Goal: Task Accomplishment & Management: Manage account settings

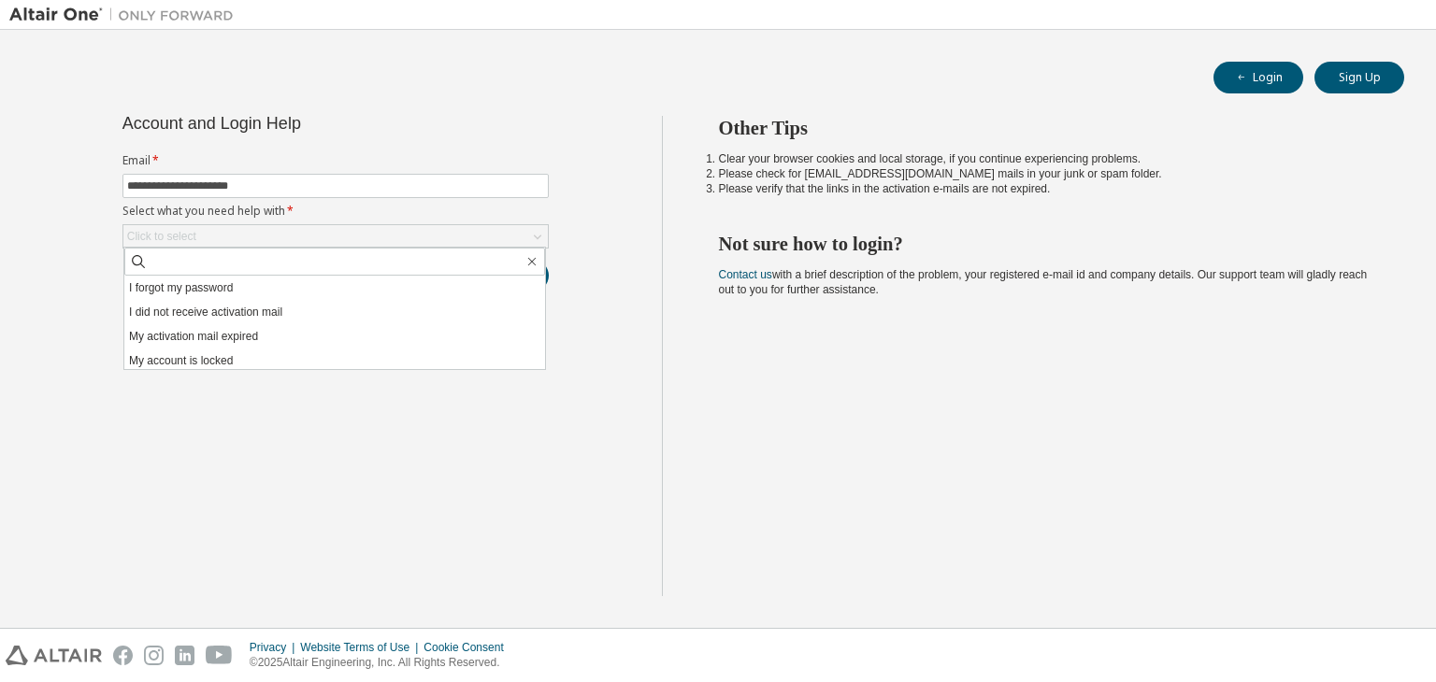
click at [260, 467] on div "**********" at bounding box center [335, 356] width 652 height 480
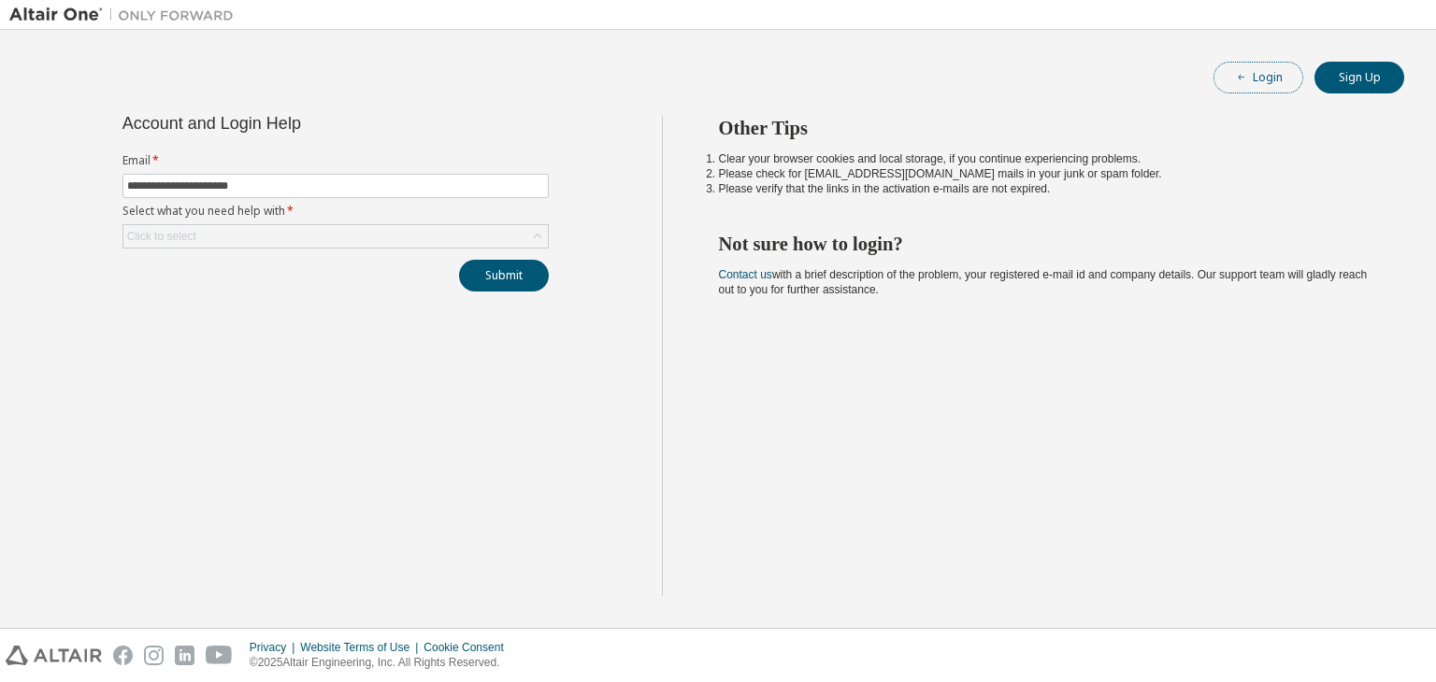
click at [1244, 67] on button "Login" at bounding box center [1258, 78] width 90 height 32
click at [1244, 68] on button "Login" at bounding box center [1258, 78] width 90 height 32
click at [265, 244] on div "Click to select" at bounding box center [335, 236] width 424 height 22
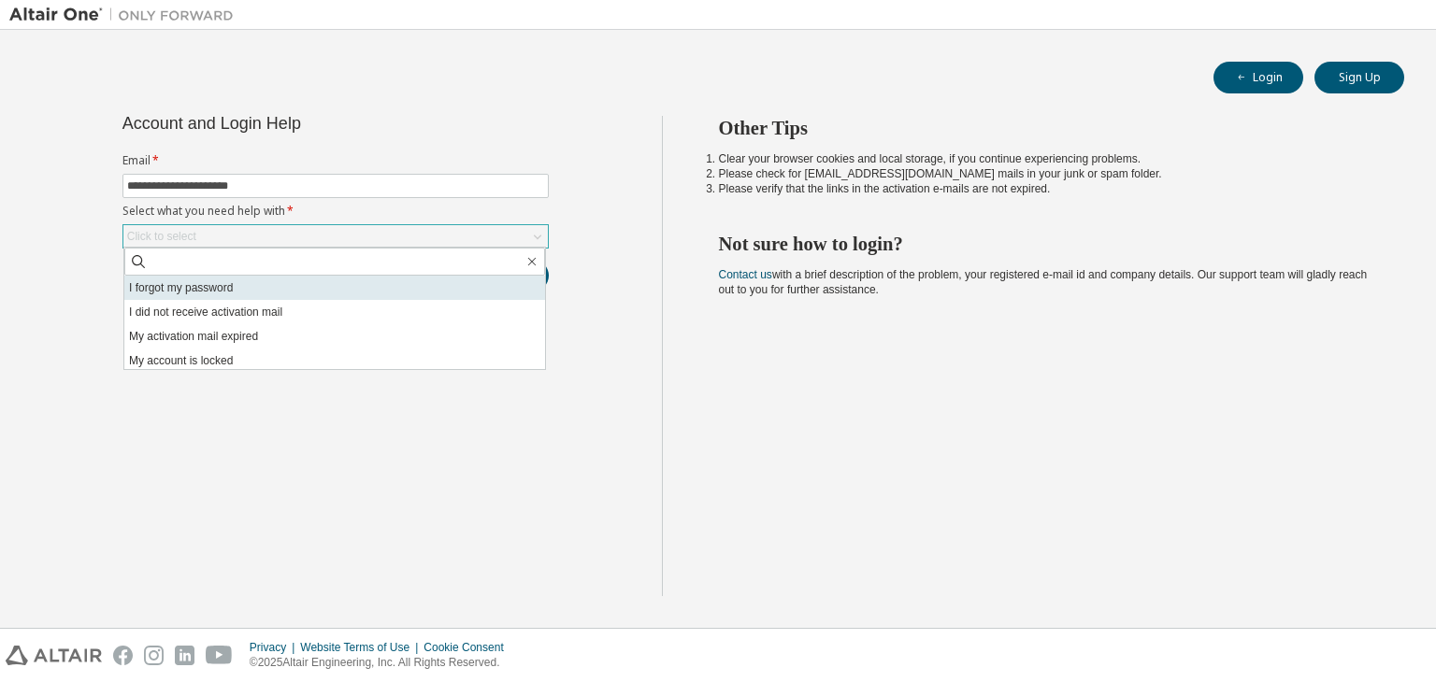
click at [251, 288] on li "I forgot my password" at bounding box center [334, 288] width 421 height 24
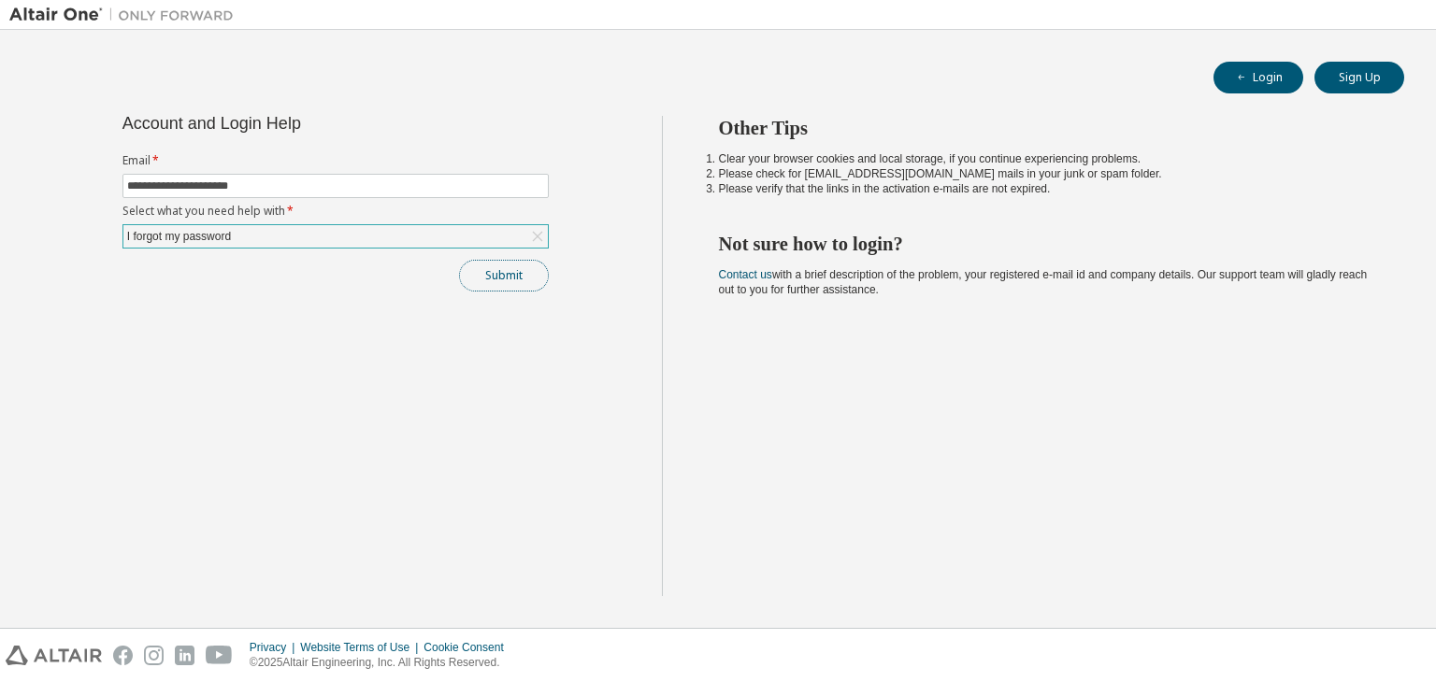
click at [485, 285] on button "Submit" at bounding box center [504, 276] width 90 height 32
click at [486, 281] on button "Submit" at bounding box center [504, 276] width 90 height 32
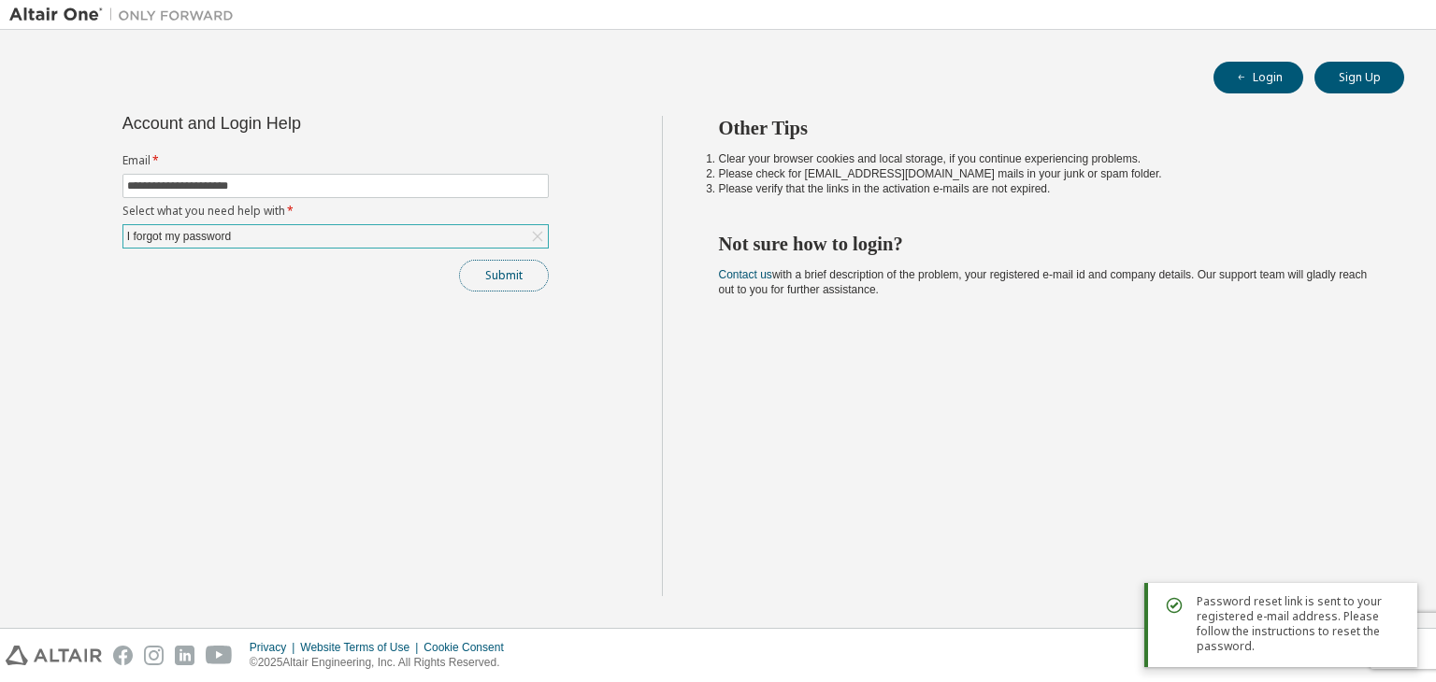
click at [528, 289] on button "Submit" at bounding box center [504, 276] width 90 height 32
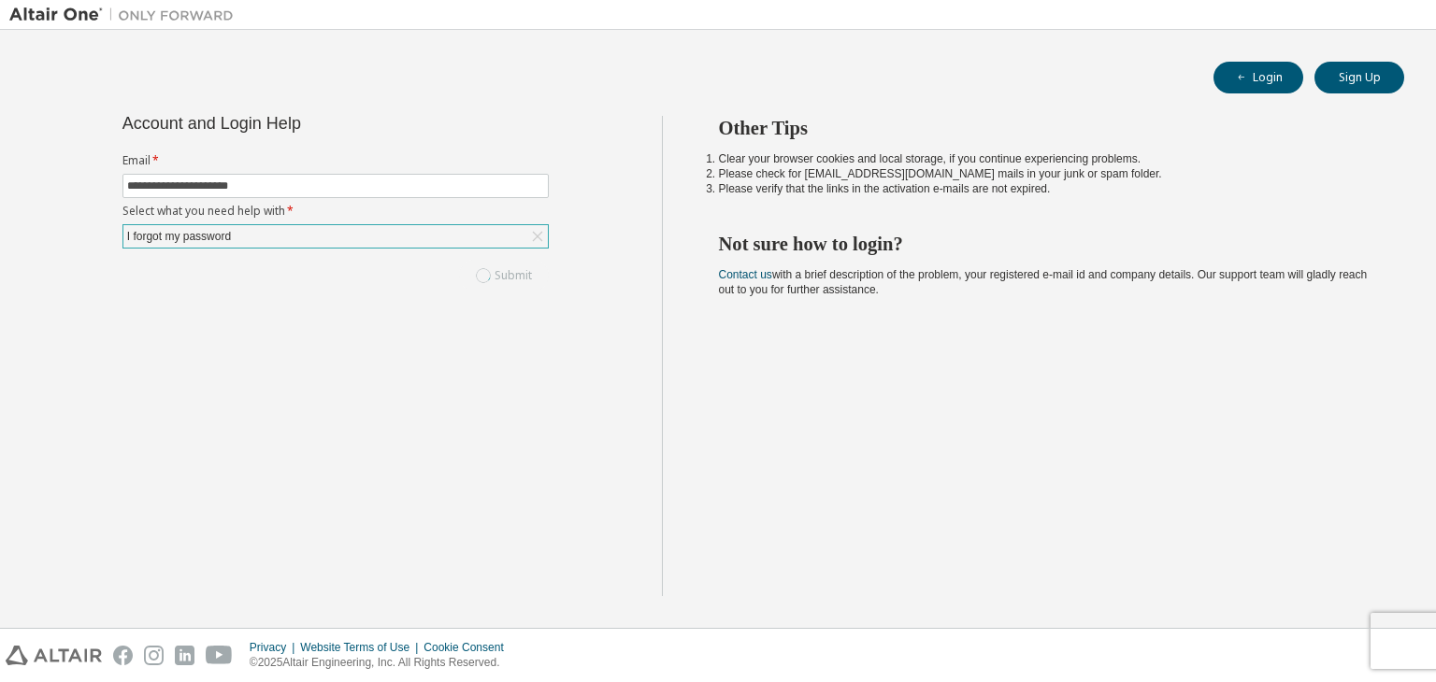
click at [1408, 658] on div "Privacy Website Terms of Use Cookie Consent © 2025 Altair Engineering, Inc. All…" at bounding box center [718, 655] width 1436 height 53
